Goal: Transaction & Acquisition: Book appointment/travel/reservation

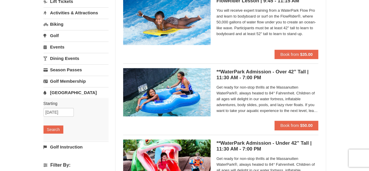
scroll to position [69, 0]
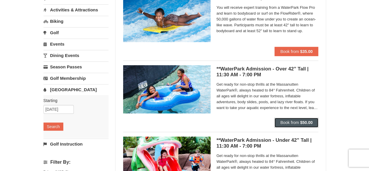
click at [292, 123] on span "Book from" at bounding box center [289, 122] width 19 height 5
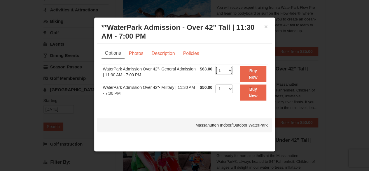
click at [230, 70] on select "1 2 3 4 5 6 7 8 9 10 11 12 13 14 15 16 17 18 19 20 21 22" at bounding box center [224, 70] width 18 height 9
select select "20"
click at [215, 66] on select "1 2 3 4 5 6 7 8 9 10 11 12 13 14 15 16 17 18 19 20 21 22" at bounding box center [224, 70] width 18 height 9
click at [258, 73] on button "Buy Now" at bounding box center [253, 74] width 26 height 16
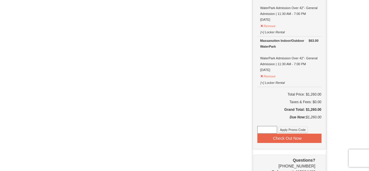
scroll to position [989, 0]
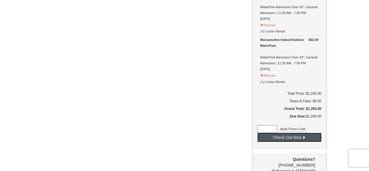
click at [290, 133] on button "Check Out Now" at bounding box center [289, 136] width 64 height 9
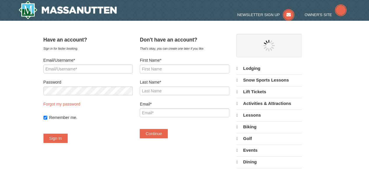
select select "9"
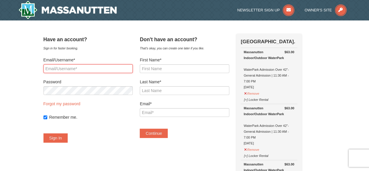
click at [118, 71] on input "Email/Username*" at bounding box center [87, 68] width 89 height 9
type input "[EMAIL_ADDRESS][DOMAIN_NAME]"
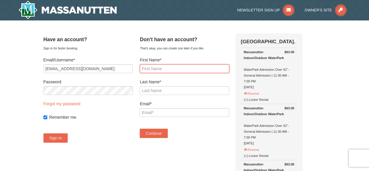
click at [154, 70] on input "First Name*" at bounding box center [184, 68] width 89 height 9
type input "[PERSON_NAME]"
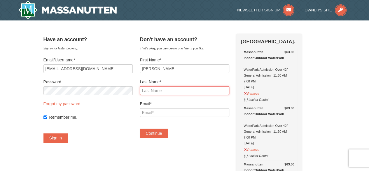
type input "[PERSON_NAME]"
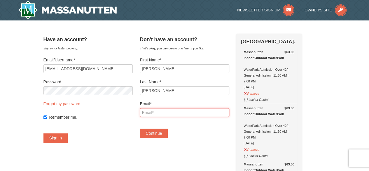
type input "[EMAIL_ADDRESS][DOMAIN_NAME]"
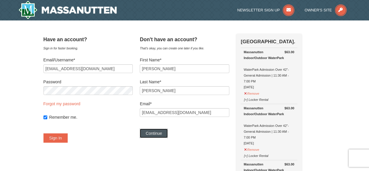
click at [163, 134] on button "Continue" at bounding box center [154, 132] width 28 height 9
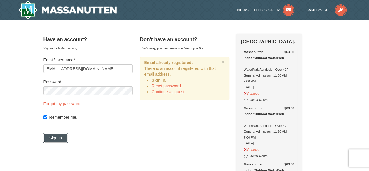
click at [60, 139] on button "Sign In" at bounding box center [55, 137] width 25 height 9
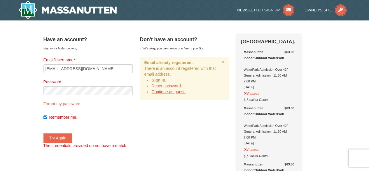
click at [171, 92] on link "Continue as guest." at bounding box center [168, 91] width 34 height 5
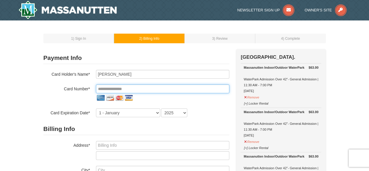
click at [145, 90] on input "tel" at bounding box center [162, 88] width 133 height 9
click at [126, 89] on input "tel" at bounding box center [162, 88] width 133 height 9
type input "**********"
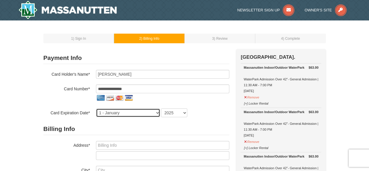
select select "7"
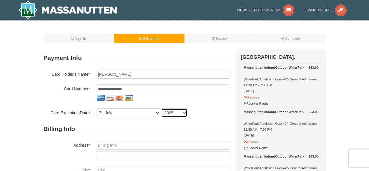
select select "2029"
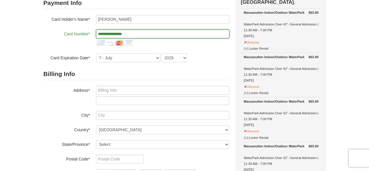
scroll to position [55, 0]
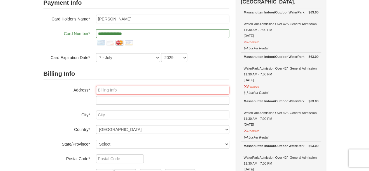
click at [121, 90] on input "text" at bounding box center [162, 89] width 133 height 9
type input "205 W Piccadilly Street"
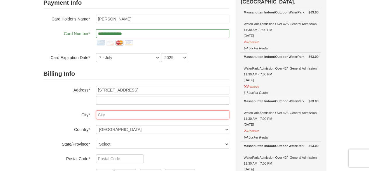
type input "Winchester"
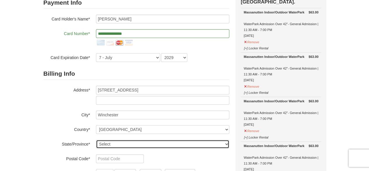
select select "VA"
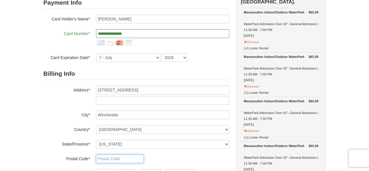
type input "22601"
type input "828"
type input "385"
type input "2502"
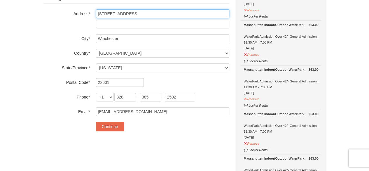
scroll to position [138, 0]
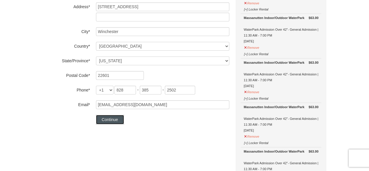
click at [106, 119] on button "Continue" at bounding box center [110, 119] width 28 height 9
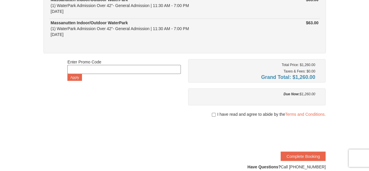
scroll to position [486, 0]
click at [215, 112] on div "I have read and agree to abide by the Terms and Conditions." at bounding box center [257, 114] width 138 height 6
click at [212, 112] on input "checkbox" at bounding box center [214, 114] width 4 height 5
checkbox input "true"
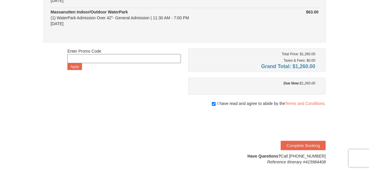
scroll to position [497, 0]
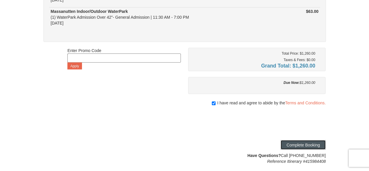
click at [306, 140] on button "Complete Booking" at bounding box center [303, 144] width 45 height 9
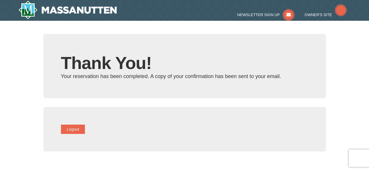
type input "[EMAIL_ADDRESS][DOMAIN_NAME]"
